Goal: Information Seeking & Learning: Learn about a topic

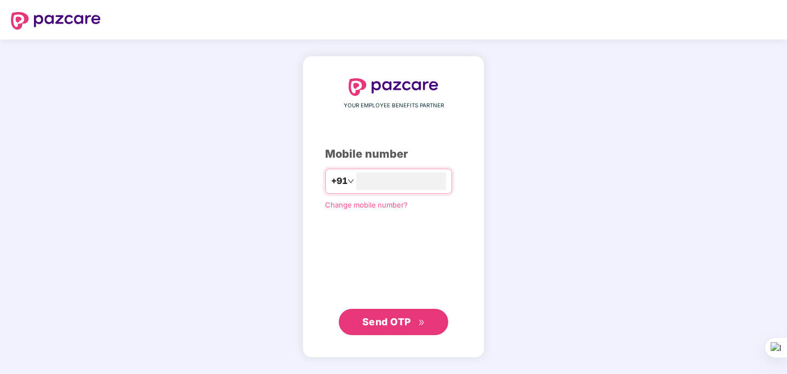
type input "**********"
click at [406, 315] on span "Send OTP" at bounding box center [393, 321] width 63 height 15
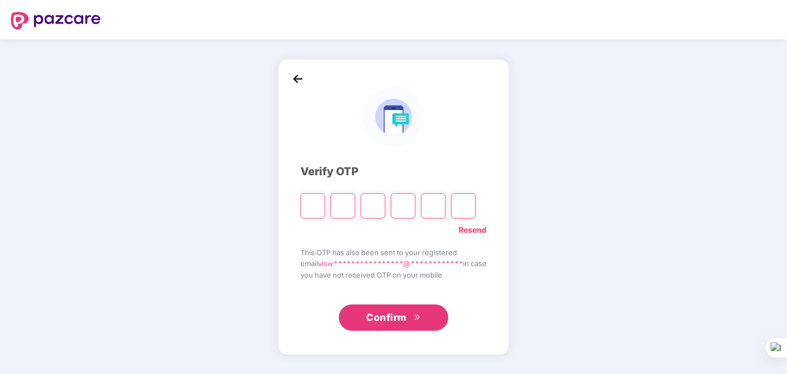
type input "*"
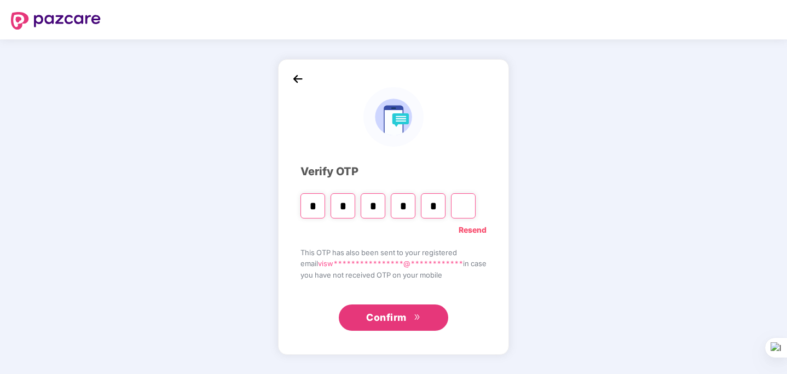
type input "*"
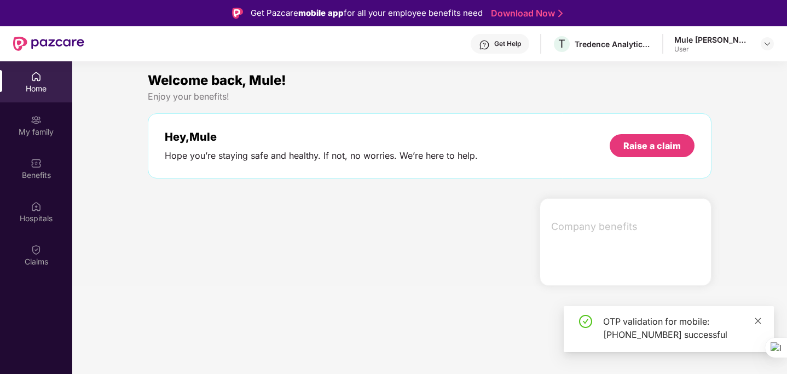
click at [758, 322] on icon "close" at bounding box center [758, 320] width 6 height 6
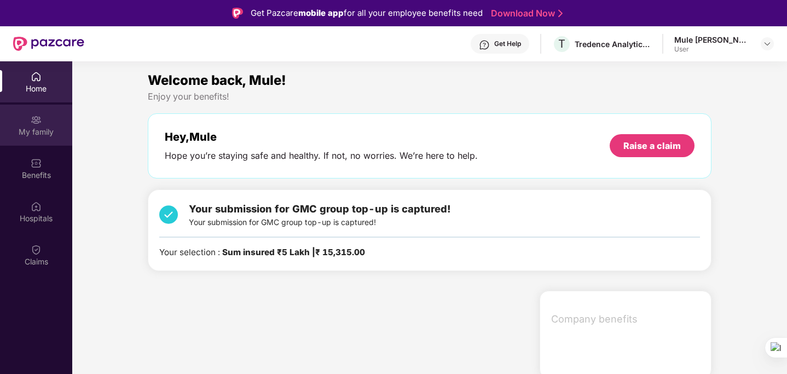
click at [54, 115] on div "My family" at bounding box center [36, 124] width 72 height 41
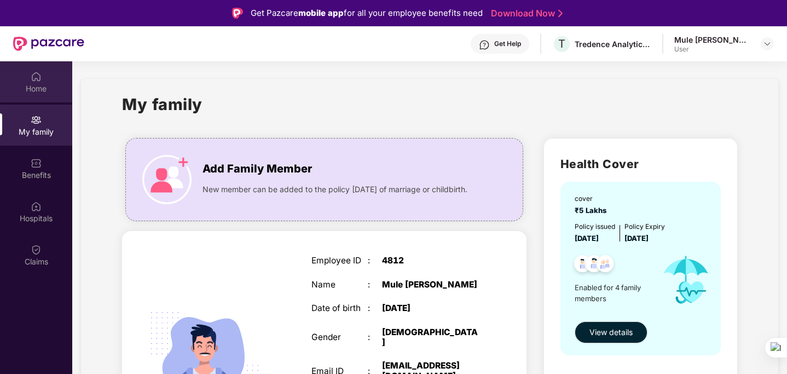
click at [40, 84] on div "Home" at bounding box center [36, 88] width 72 height 11
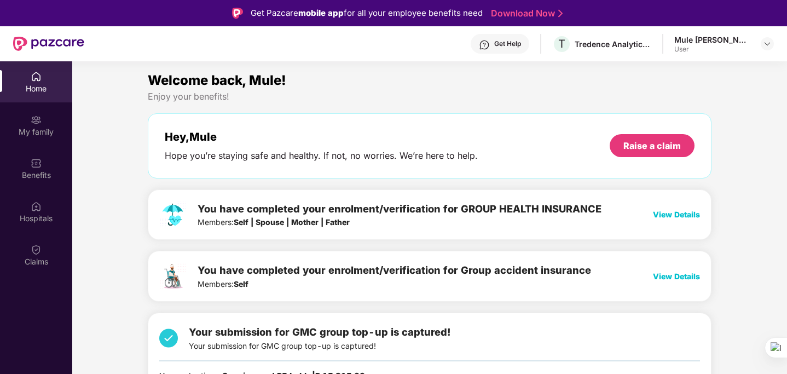
click at [690, 214] on span "View Details" at bounding box center [676, 214] width 47 height 9
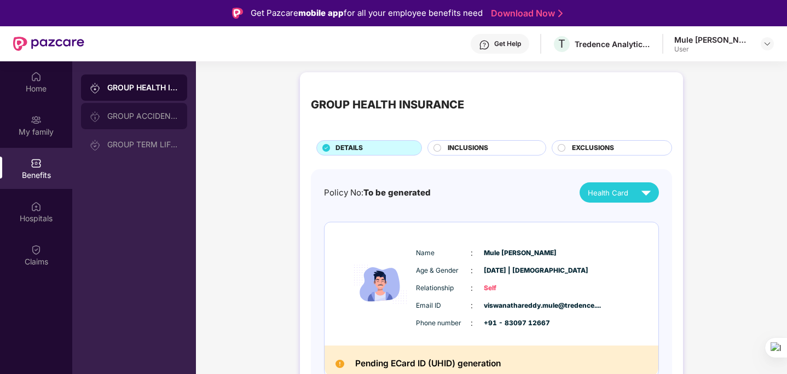
click at [158, 110] on div "GROUP ACCIDENTAL INSURANCE" at bounding box center [134, 116] width 106 height 26
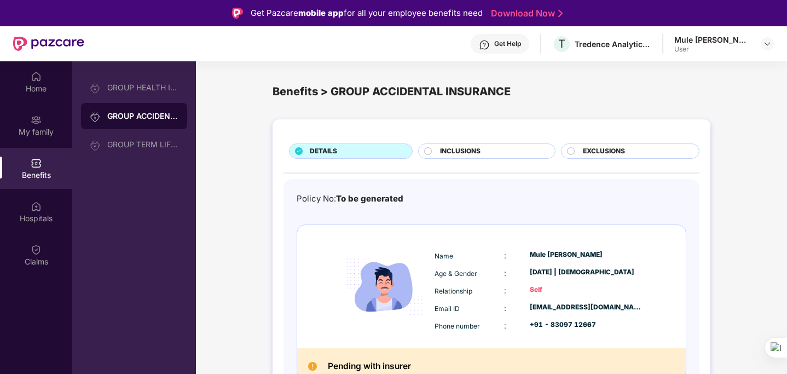
scroll to position [11, 0]
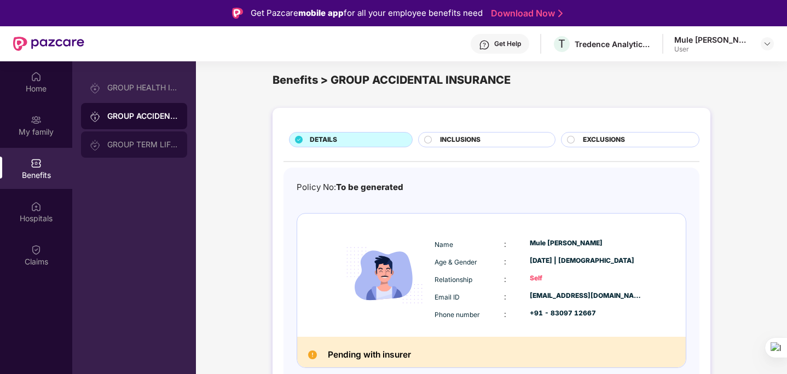
click at [160, 140] on div "GROUP TERM LIFE INSURANCE" at bounding box center [142, 144] width 71 height 9
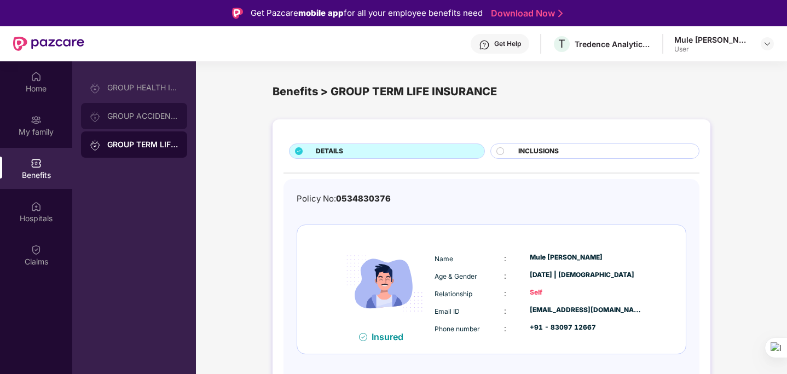
click at [123, 125] on div "GROUP ACCIDENTAL INSURANCE" at bounding box center [134, 116] width 106 height 26
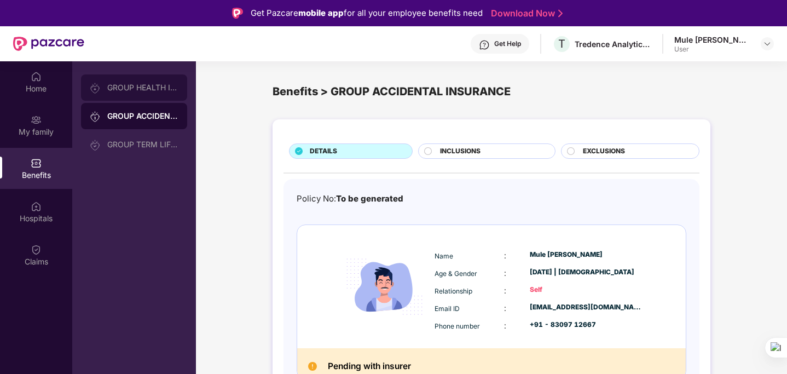
click at [143, 85] on div "GROUP HEALTH INSURANCE" at bounding box center [142, 87] width 71 height 9
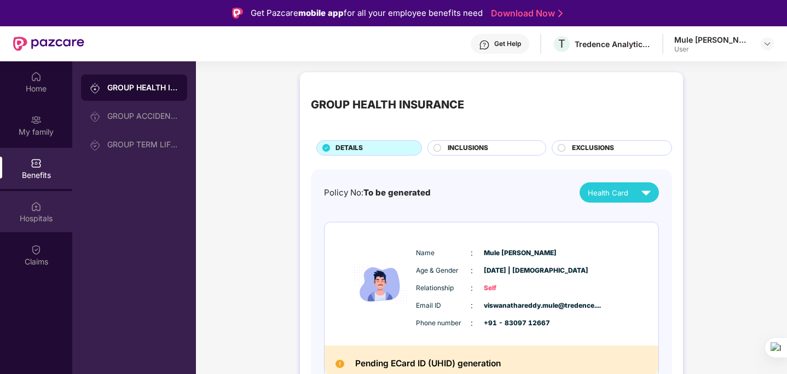
click at [51, 207] on div "Hospitals" at bounding box center [36, 211] width 72 height 41
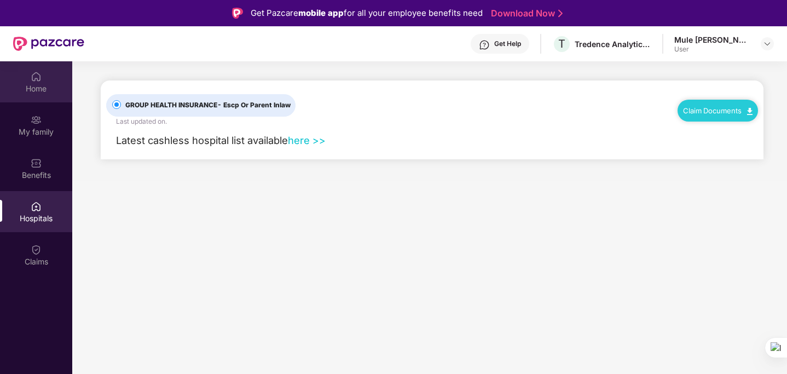
click at [34, 65] on div "Home" at bounding box center [36, 81] width 72 height 41
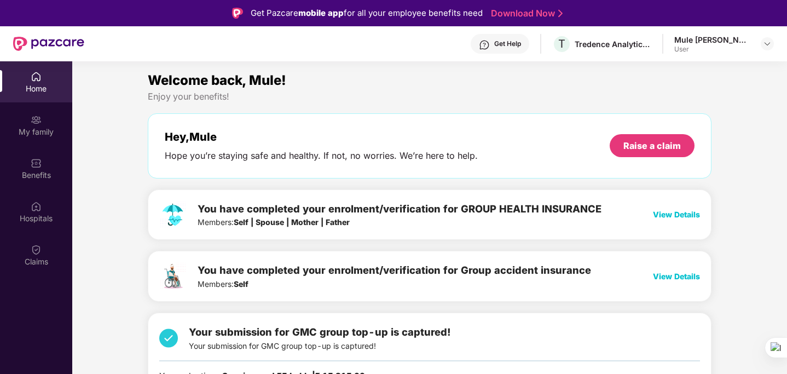
click at [669, 278] on span "View Details" at bounding box center [676, 275] width 47 height 9
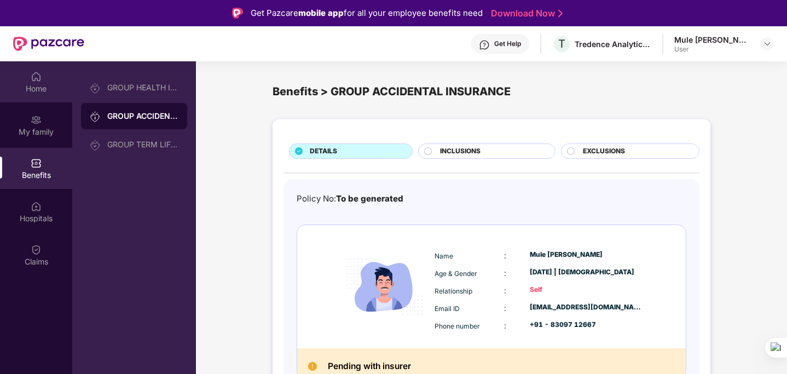
click at [43, 83] on div "Home" at bounding box center [36, 88] width 72 height 11
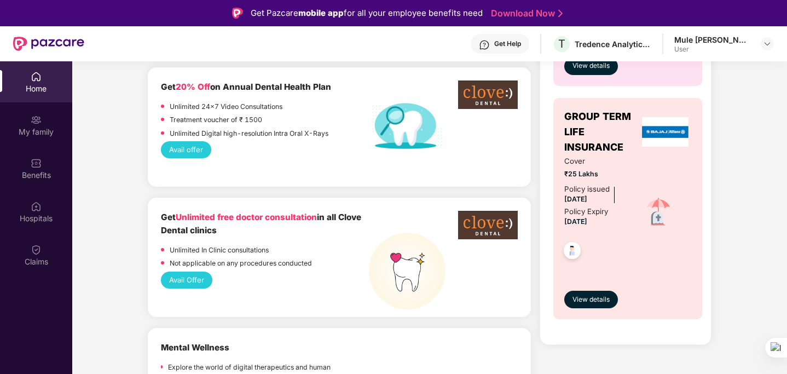
scroll to position [819, 0]
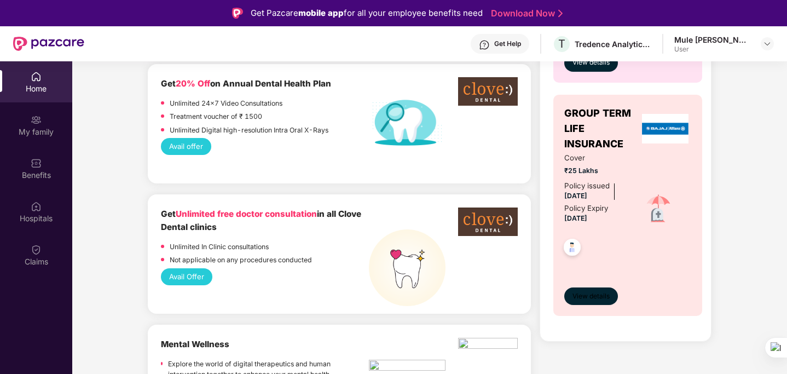
click at [597, 293] on span "View details" at bounding box center [590, 296] width 37 height 10
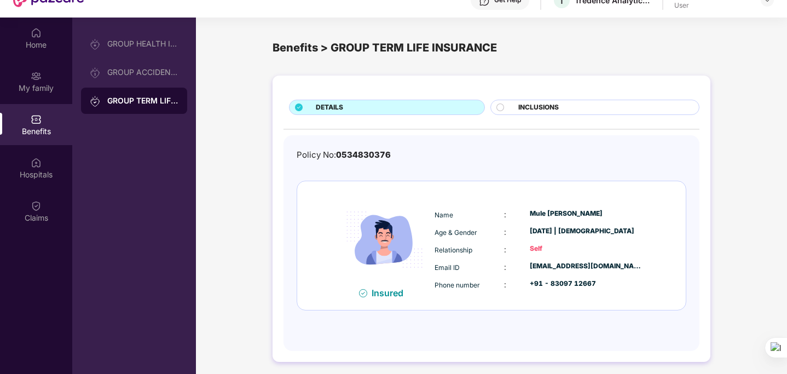
scroll to position [42, 0]
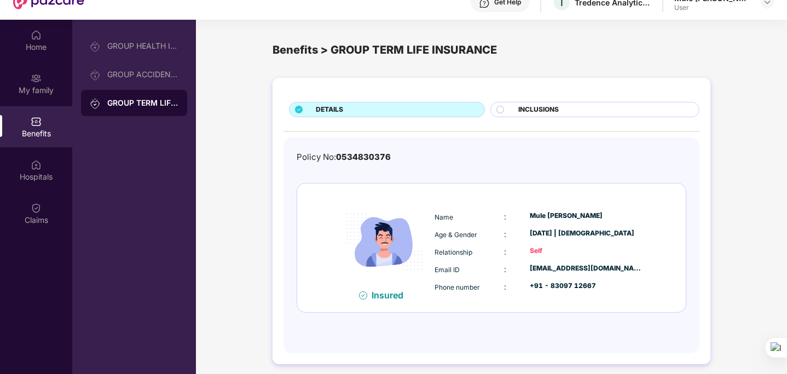
click at [535, 105] on span "INCLUSIONS" at bounding box center [538, 109] width 40 height 10
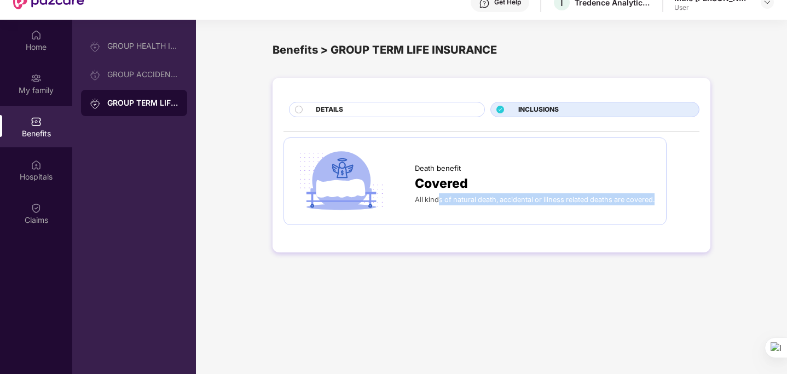
drag, startPoint x: 440, startPoint y: 193, endPoint x: 476, endPoint y: 206, distance: 38.2
click at [476, 205] on div "All kinds of natural death, accidental or illness related deaths are covered." at bounding box center [535, 199] width 240 height 12
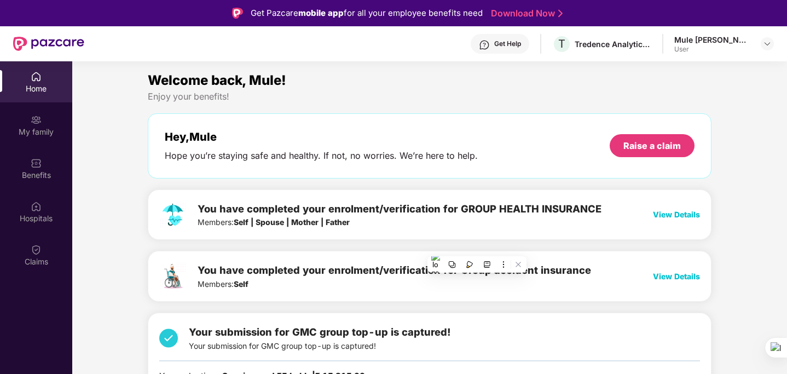
click at [218, 154] on div "Hope you’re staying safe and healthy. If not, no worries. We’re here to help." at bounding box center [321, 155] width 313 height 11
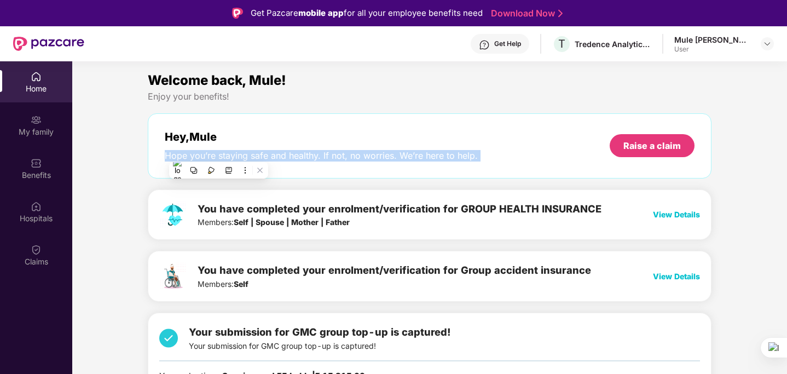
click at [218, 154] on div "Hope you’re staying safe and healthy. If not, no worries. We’re here to help." at bounding box center [321, 155] width 313 height 11
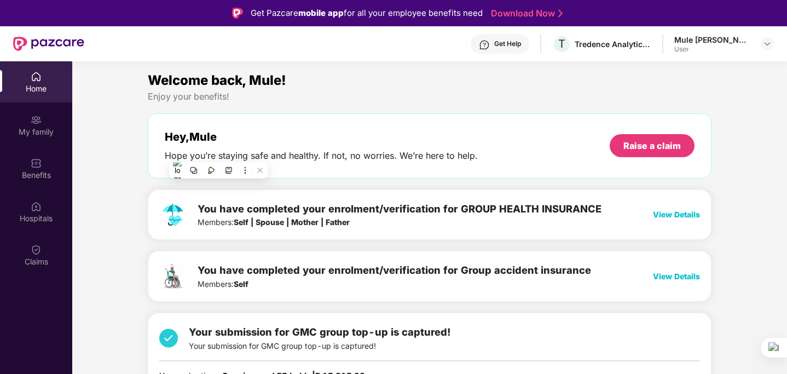
click at [456, 246] on div "You have completed your enrolment/verification for GROUP HEALTH INSURANCE Membe…" at bounding box center [430, 291] width 564 height 205
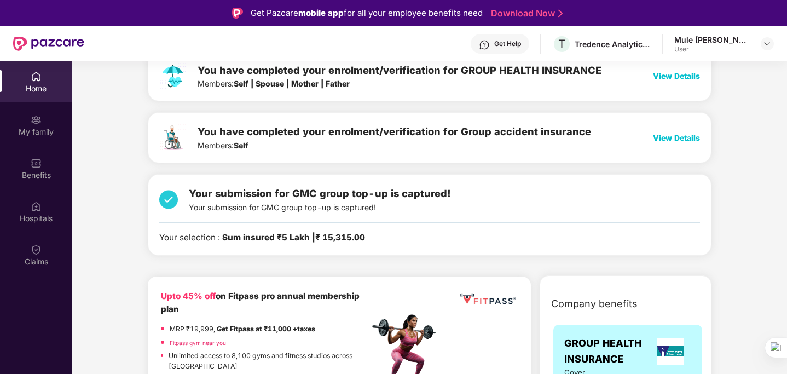
scroll to position [141, 0]
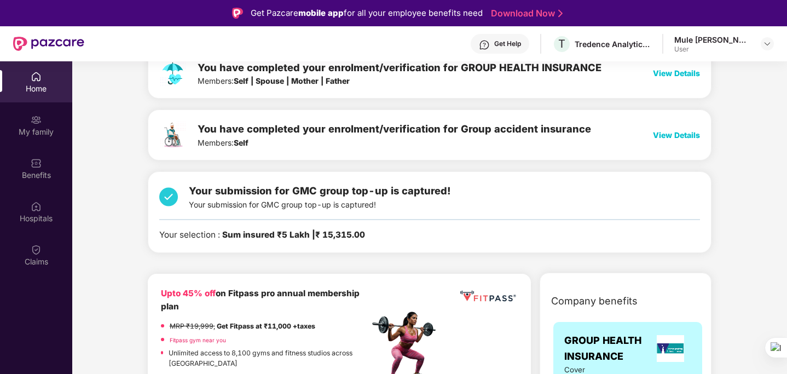
drag, startPoint x: 313, startPoint y: 234, endPoint x: 377, endPoint y: 240, distance: 64.3
click at [377, 240] on div "Your selection : Sum insured ₹5 Lakh | ₹ 15,315.00" at bounding box center [429, 234] width 541 height 13
click at [317, 204] on div "Your submission for GMC group top-up is captured! Your submission for GMC group…" at bounding box center [320, 197] width 262 height 28
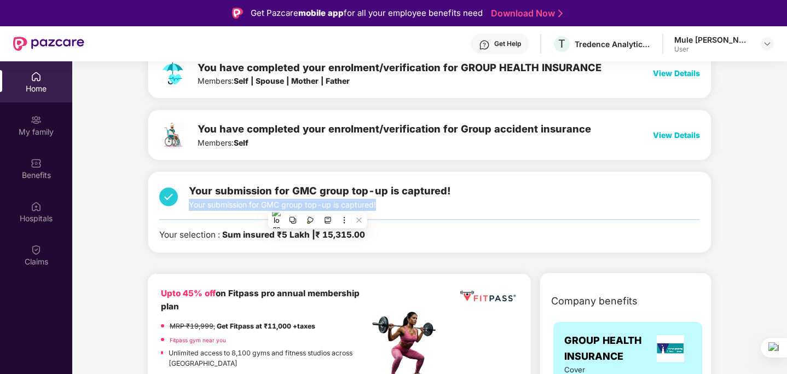
click at [317, 204] on div "Your submission for GMC group top-up is captured! Your submission for GMC group…" at bounding box center [320, 197] width 262 height 28
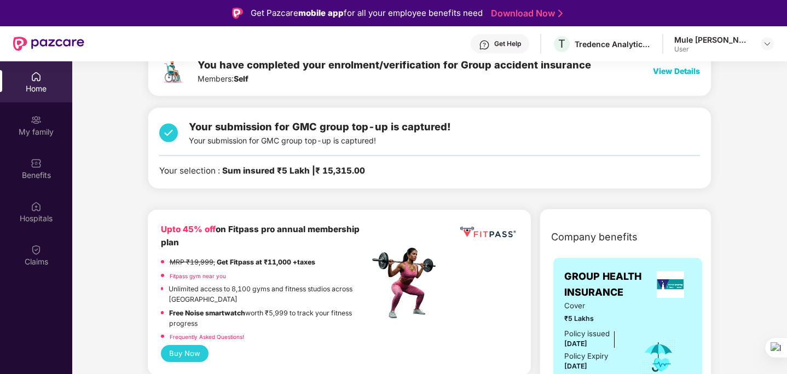
scroll to position [202, 0]
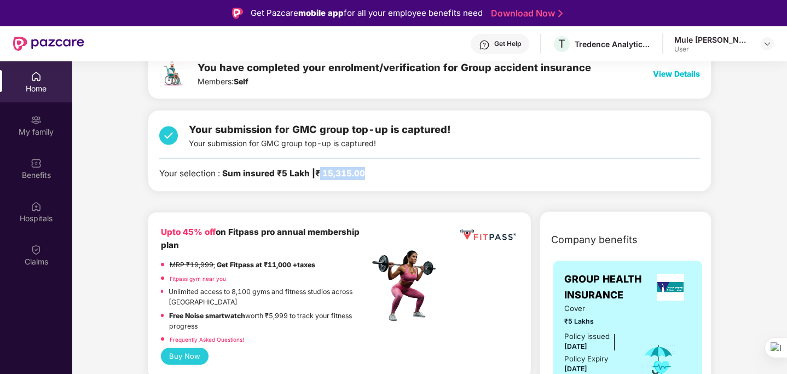
drag, startPoint x: 322, startPoint y: 173, endPoint x: 392, endPoint y: 171, distance: 70.1
click at [392, 171] on div "Your selection : Sum insured ₹5 Lakh | ₹ 15,315.00" at bounding box center [429, 173] width 541 height 13
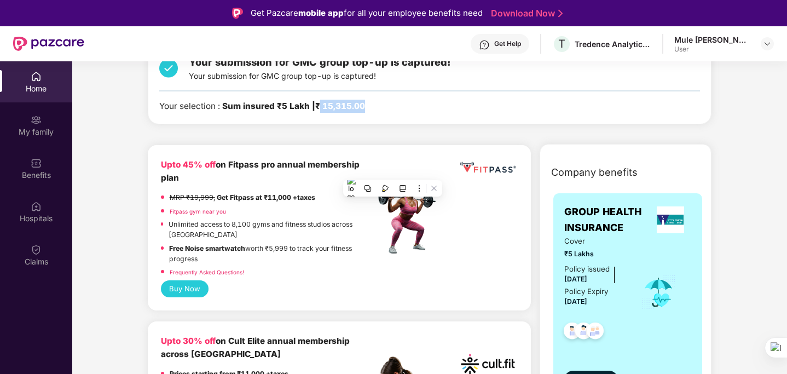
scroll to position [239, 0]
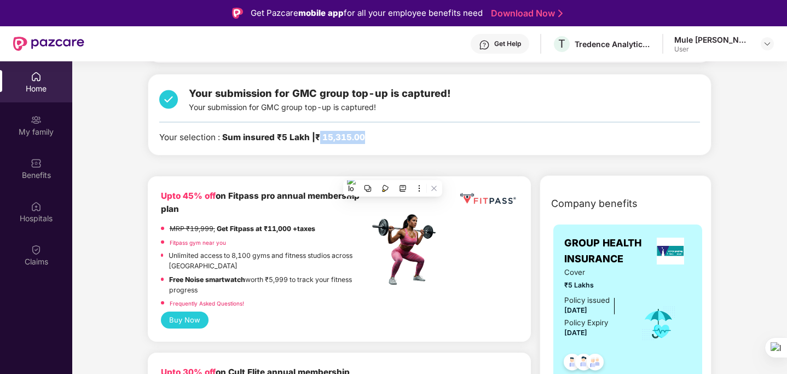
click at [208, 300] on link "Frequently Asked Questions!" at bounding box center [207, 303] width 74 height 7
